Goal: Check status: Check status

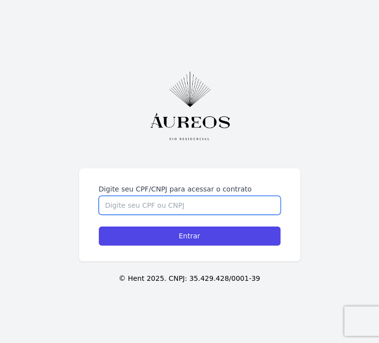
click at [215, 201] on input "Digite seu CPF/CNPJ para acessar o contrato" at bounding box center [190, 205] width 182 height 19
click at [179, 202] on input "Digite seu CPF/CNPJ para acessar o contrato" at bounding box center [190, 205] width 182 height 19
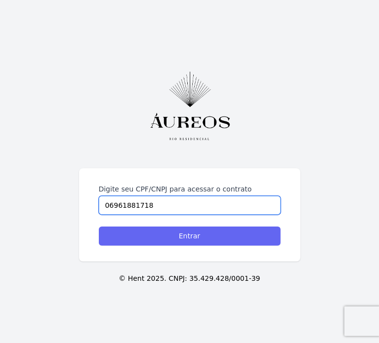
type input "06961881718"
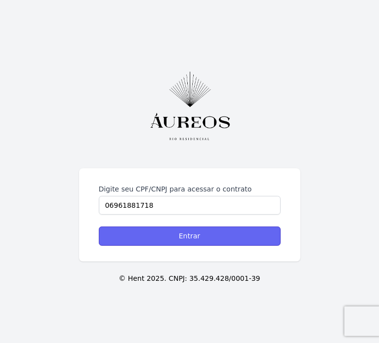
click at [201, 228] on input "Entrar" at bounding box center [190, 236] width 182 height 19
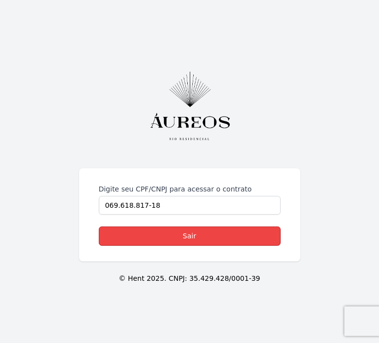
click at [179, 236] on link "Sair" at bounding box center [190, 236] width 182 height 19
